Goal: Transaction & Acquisition: Purchase product/service

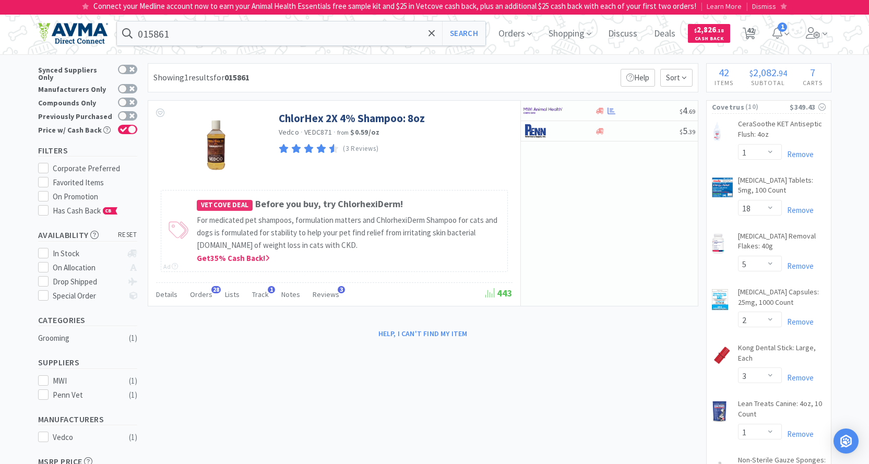
select select "1"
select select "18"
select select "5"
select select "2"
select select "3"
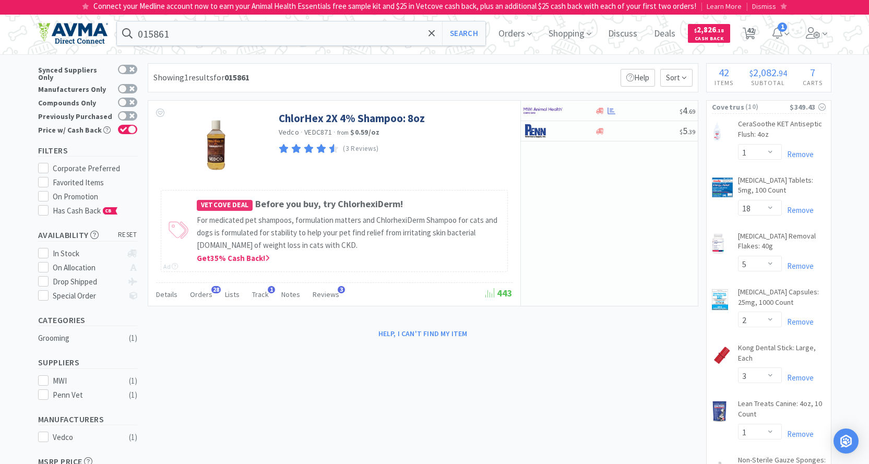
select select "1"
select select "2"
select select "1"
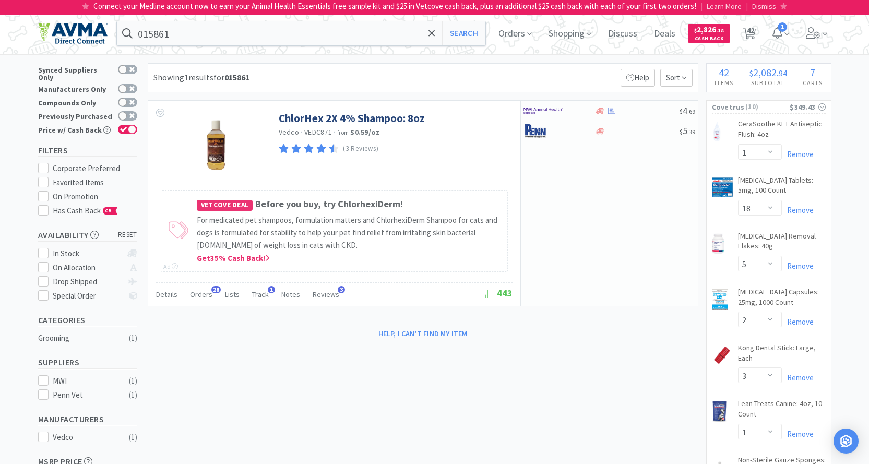
select select "1"
select select "2"
select select "1"
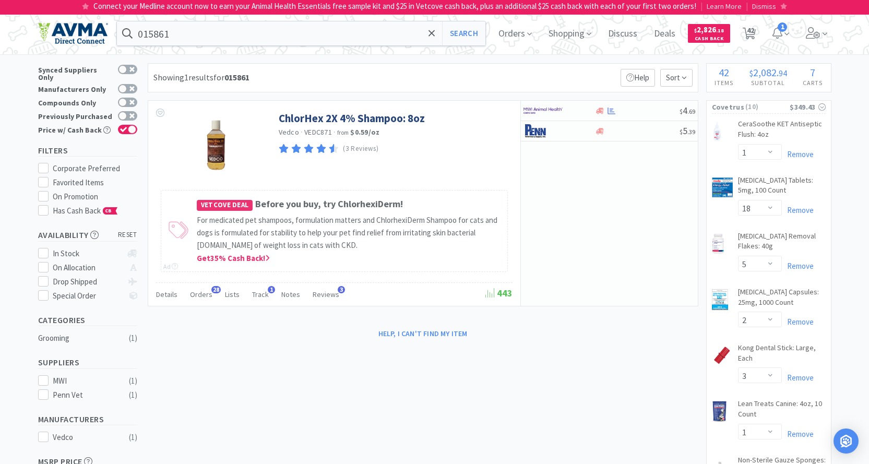
select select "3"
select select "1"
select select "2"
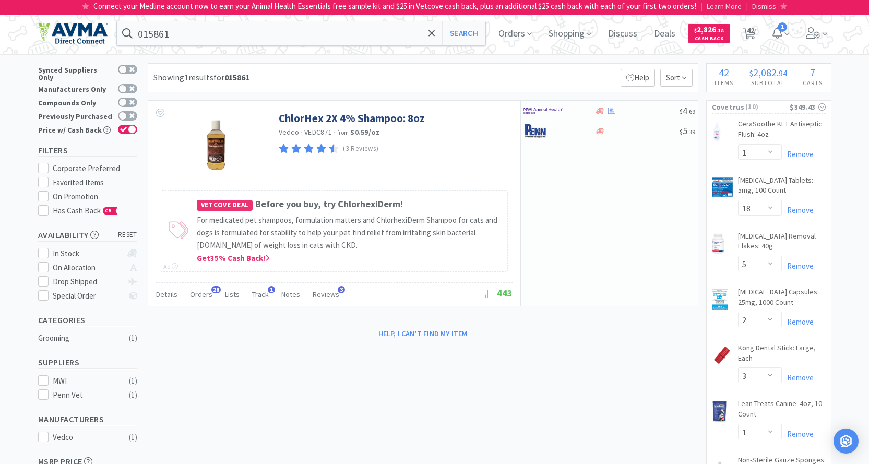
select select "1"
select select "2"
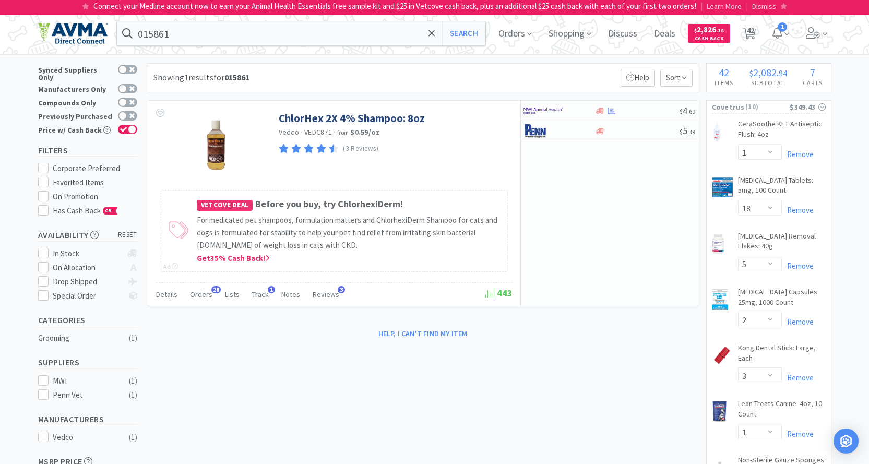
select select "2"
select select "1"
select select "2"
select select "1"
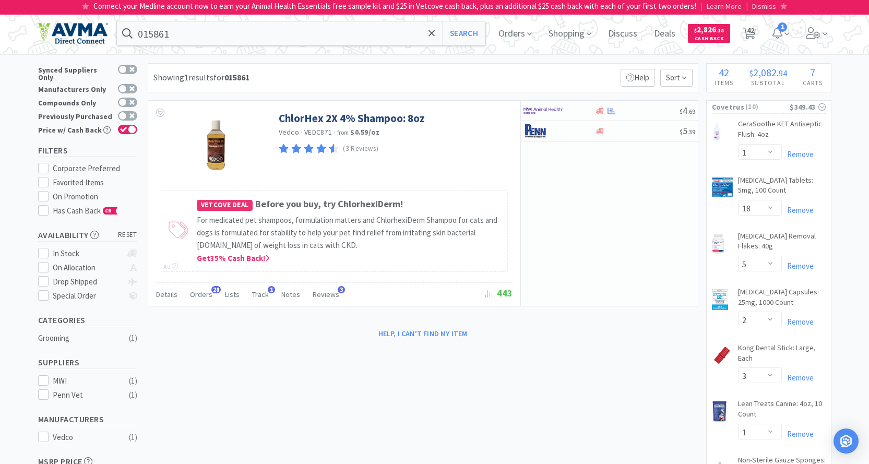
select select "1"
select select "3"
select select "1"
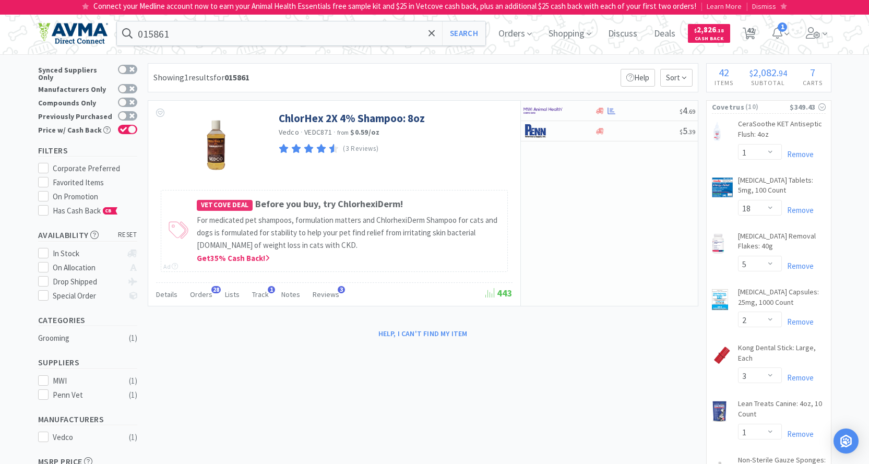
select select "5"
select select "1"
select select "3"
select select "12"
select select "3"
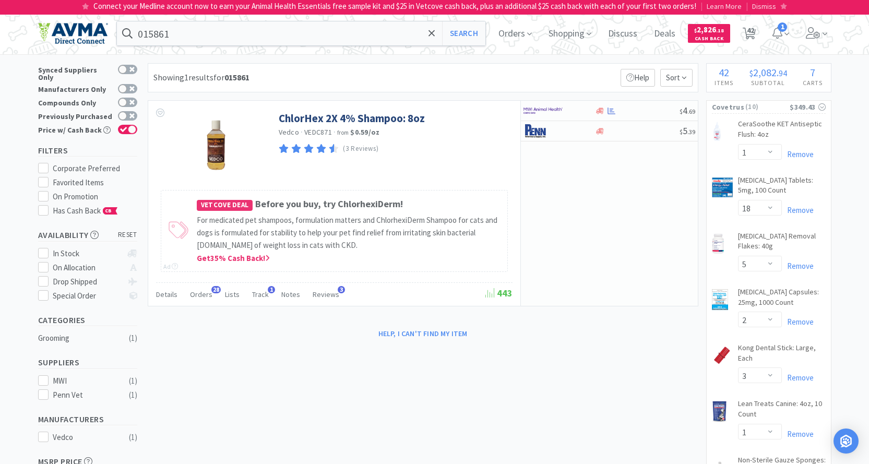
select select "3"
select select "1"
